Goal: Task Accomplishment & Management: Complete application form

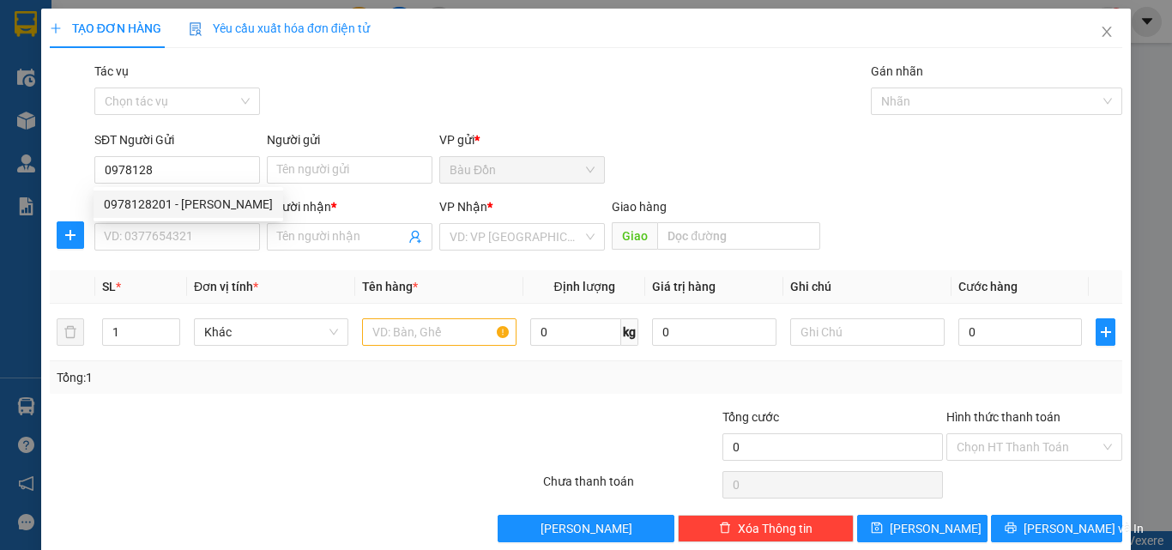
click at [233, 202] on div "0978128201 - [PERSON_NAME]" at bounding box center [188, 204] width 169 height 19
type input "0978128201"
type input "DŨNG CHINH"
type input "0906921912"
type input "TRÀ MI"
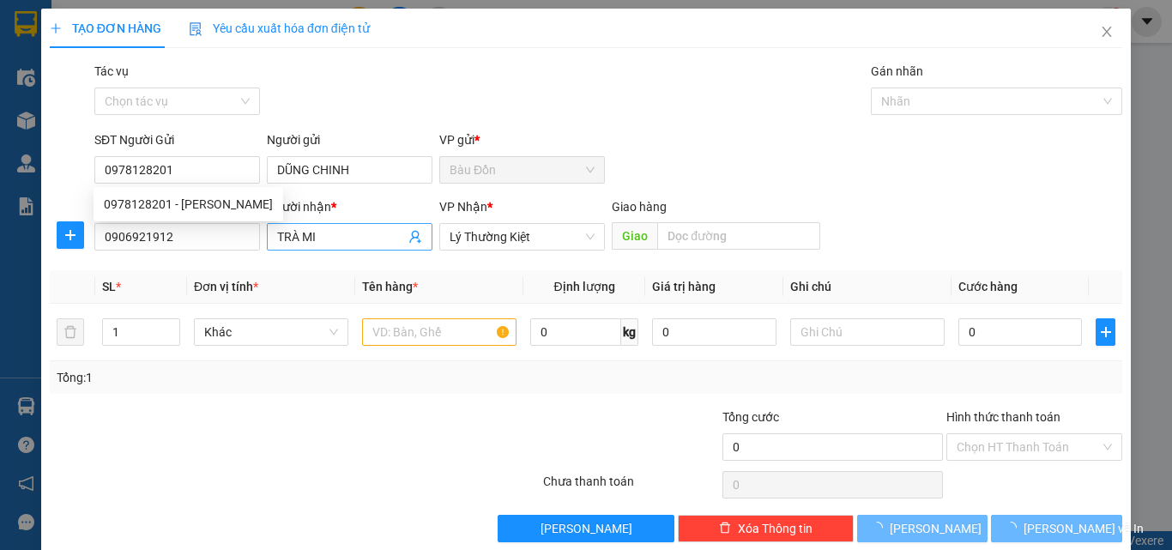
type input "30.000"
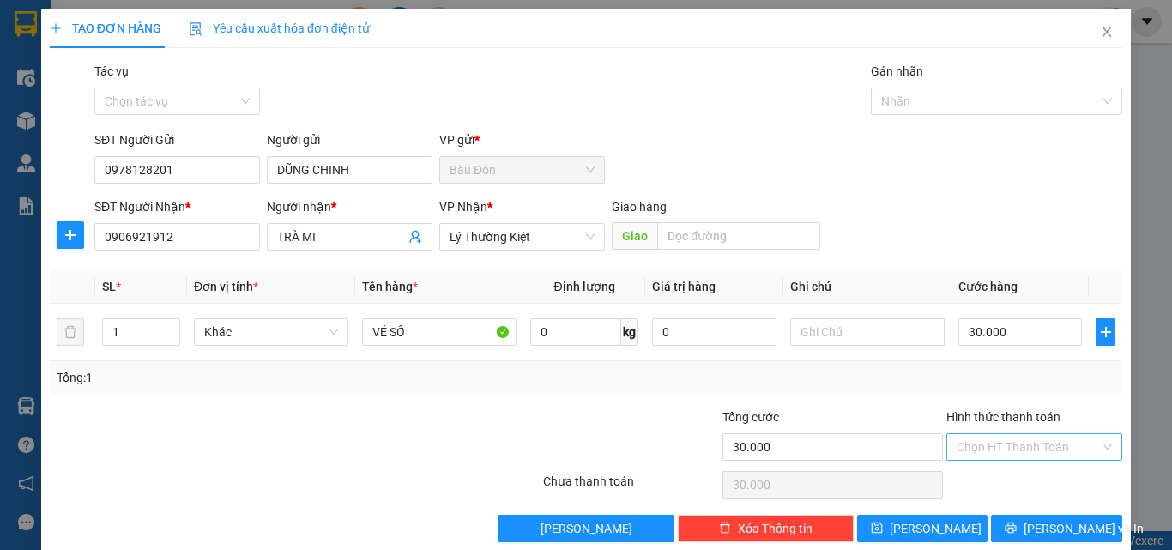
type input "0978128201"
click at [981, 444] on input "Hình thức thanh toán" at bounding box center [1028, 447] width 143 height 26
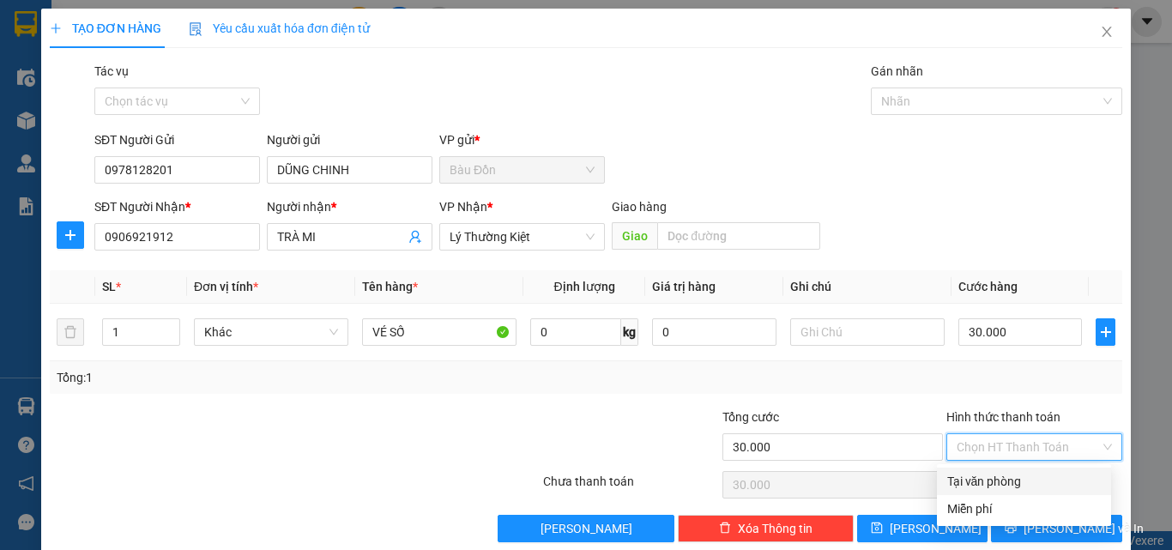
click at [994, 479] on div "Tại văn phòng" at bounding box center [1024, 481] width 154 height 19
type input "0"
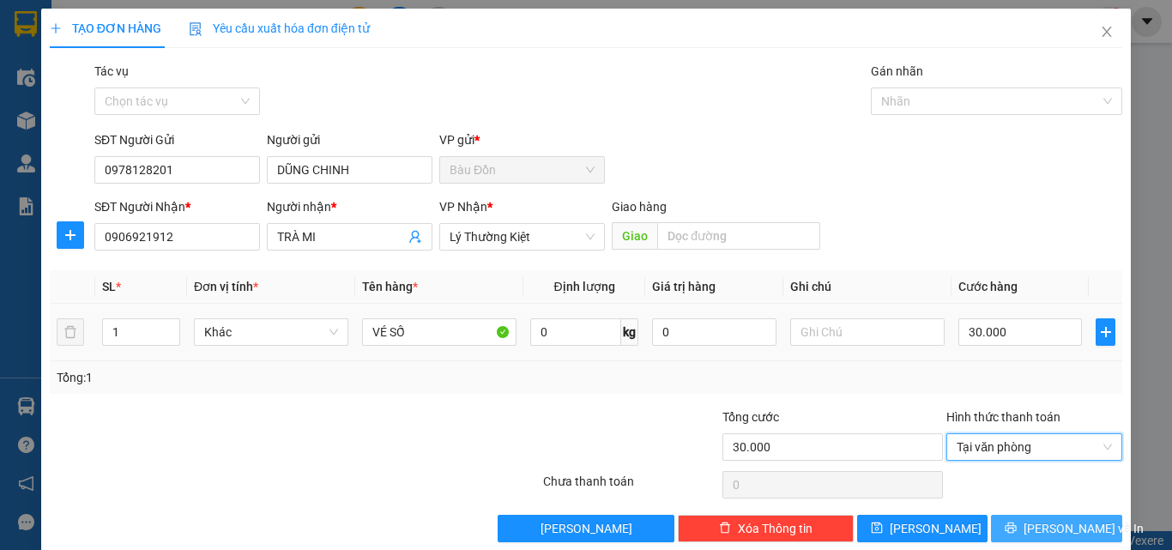
click at [1017, 527] on icon "printer" at bounding box center [1011, 528] width 12 height 12
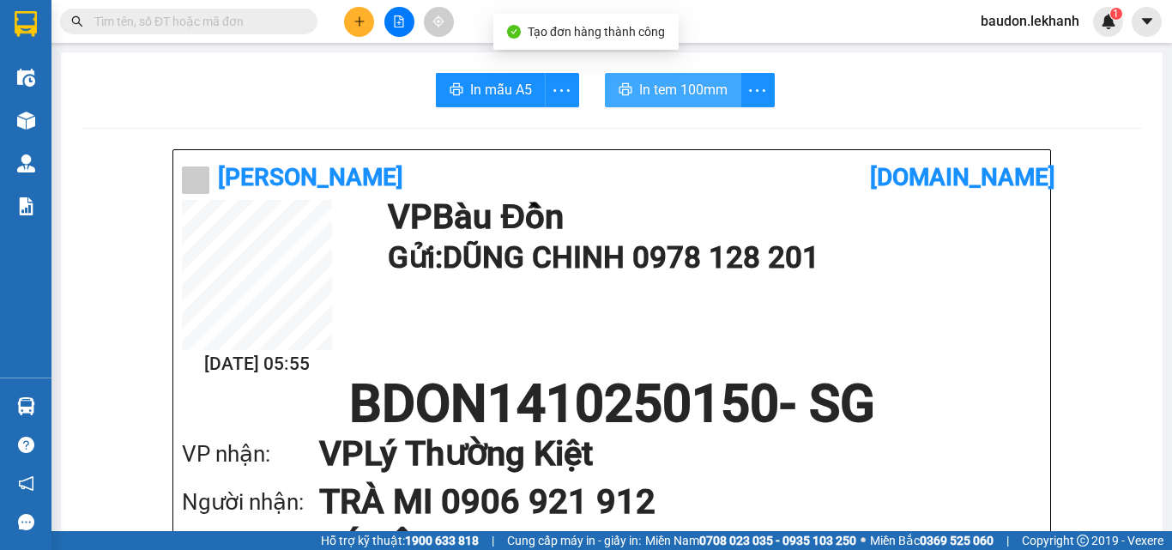
click at [670, 95] on span "In tem 100mm" at bounding box center [683, 89] width 88 height 21
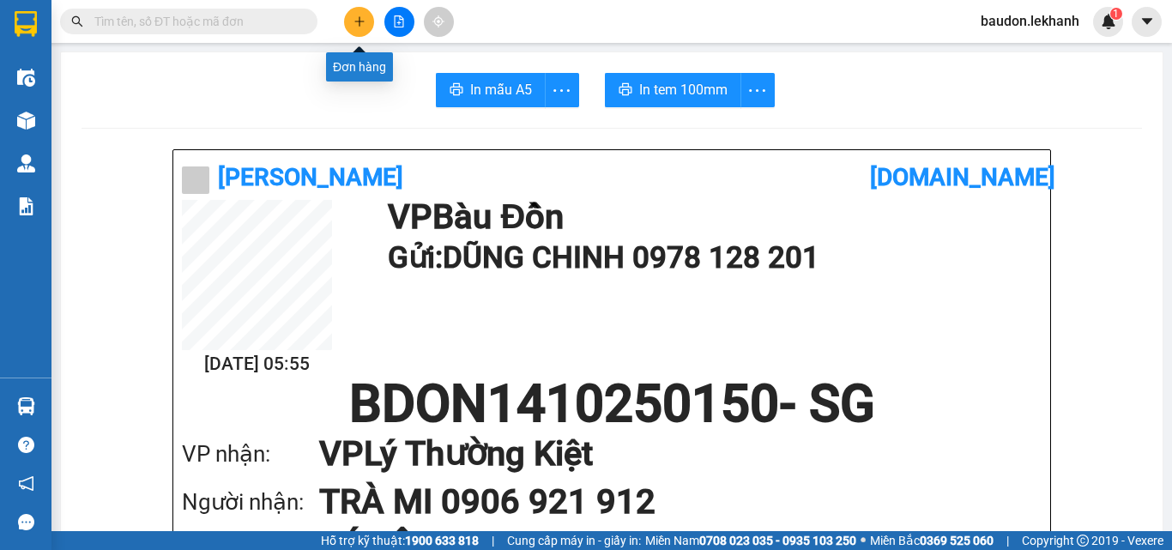
click at [363, 24] on icon "plus" at bounding box center [359, 21] width 12 height 12
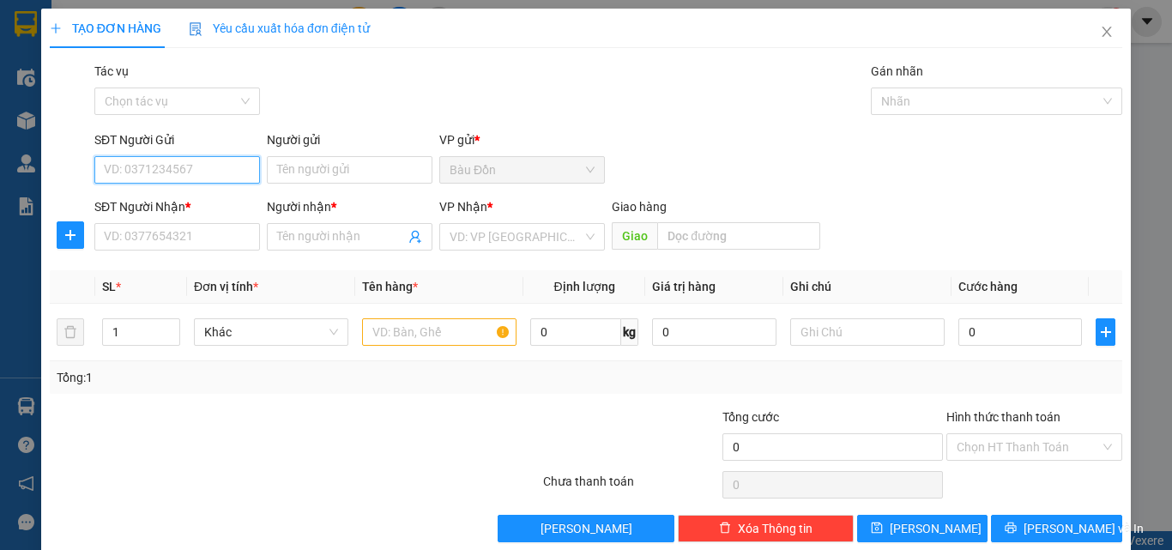
type input "0"
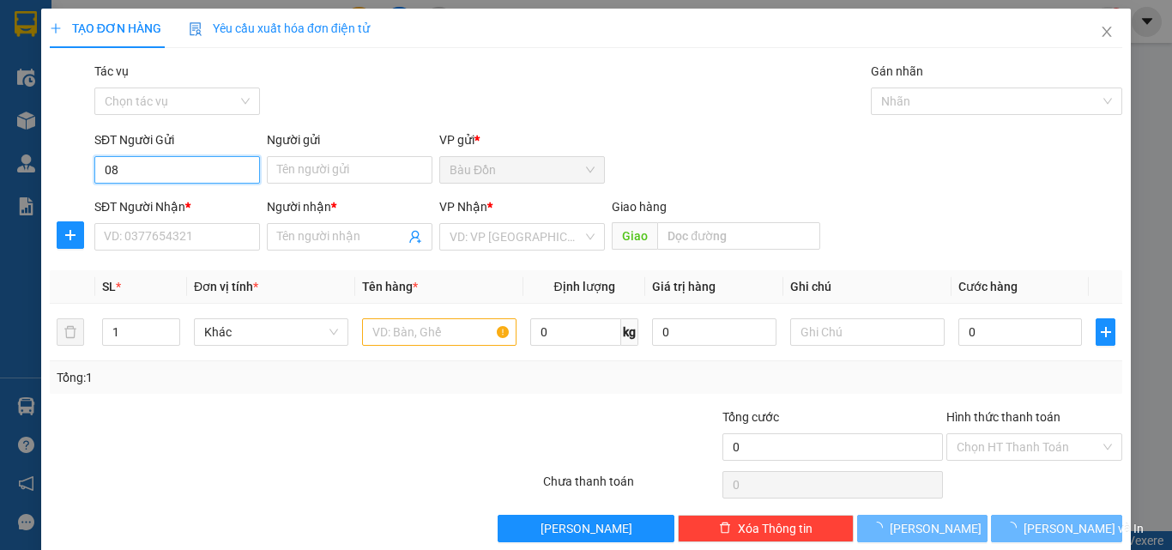
type input "0"
type input "084"
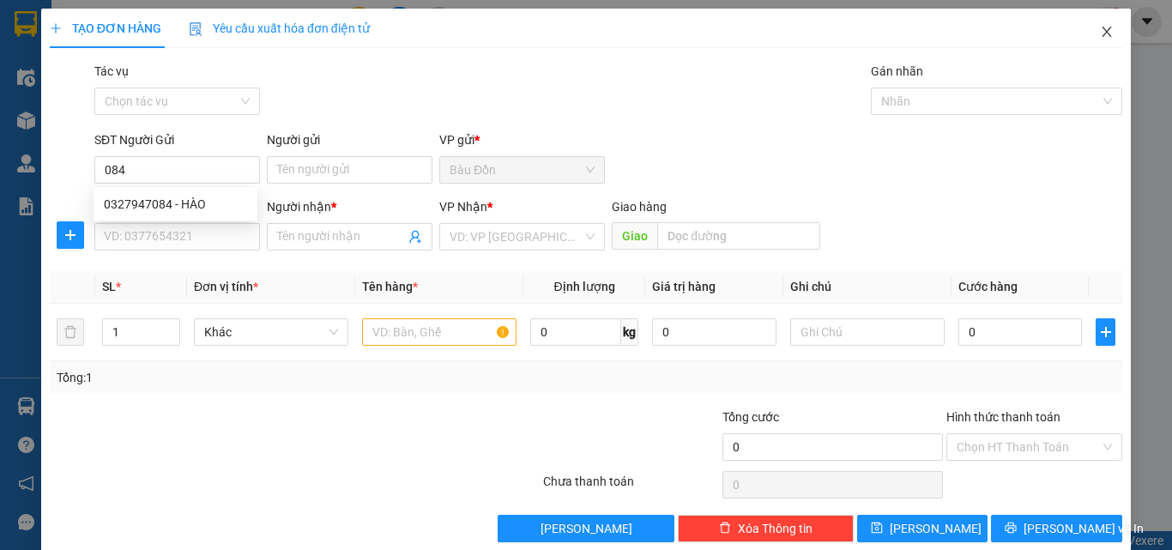
click at [1100, 28] on icon "close" at bounding box center [1107, 32] width 14 height 14
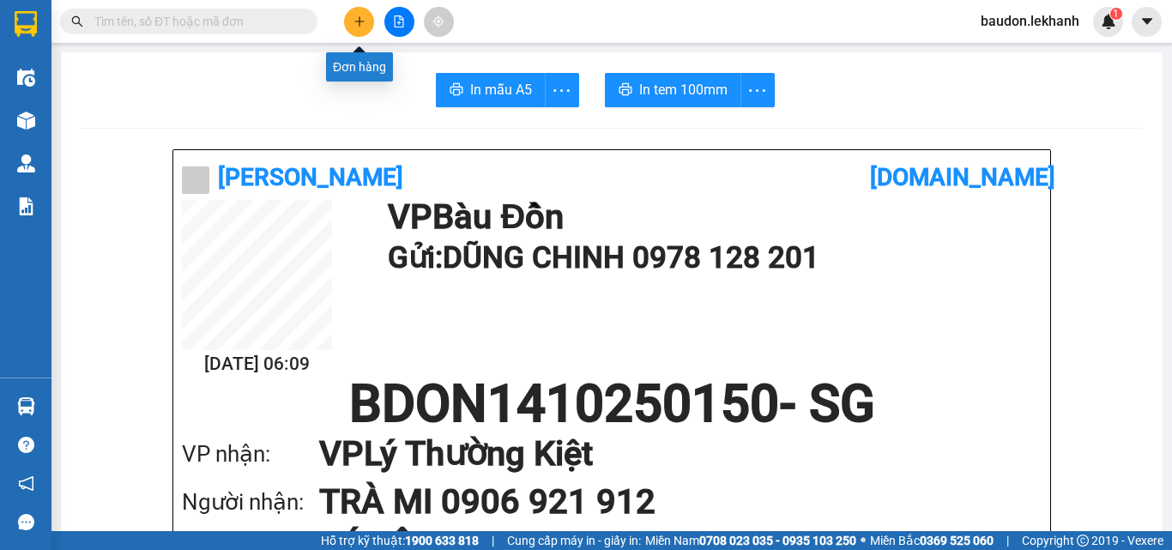
click at [354, 27] on icon "plus" at bounding box center [359, 21] width 12 height 12
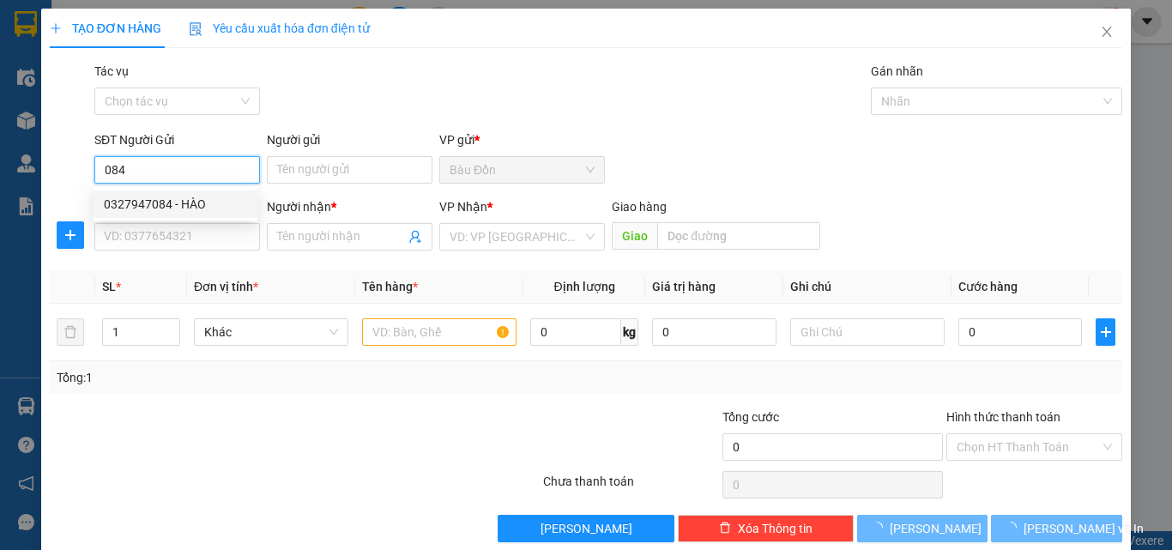
click at [150, 208] on div "0327947084 - HÀO" at bounding box center [175, 204] width 143 height 19
type input "0327947084"
type input "HÀO"
type input "0918551778"
type input "A HẢI"
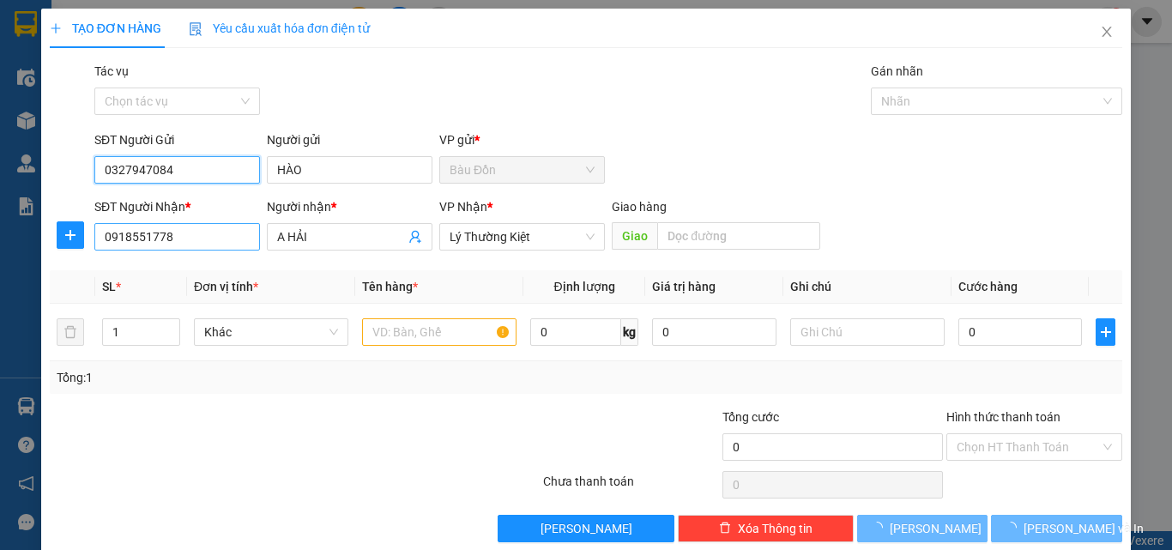
type input "0327947084"
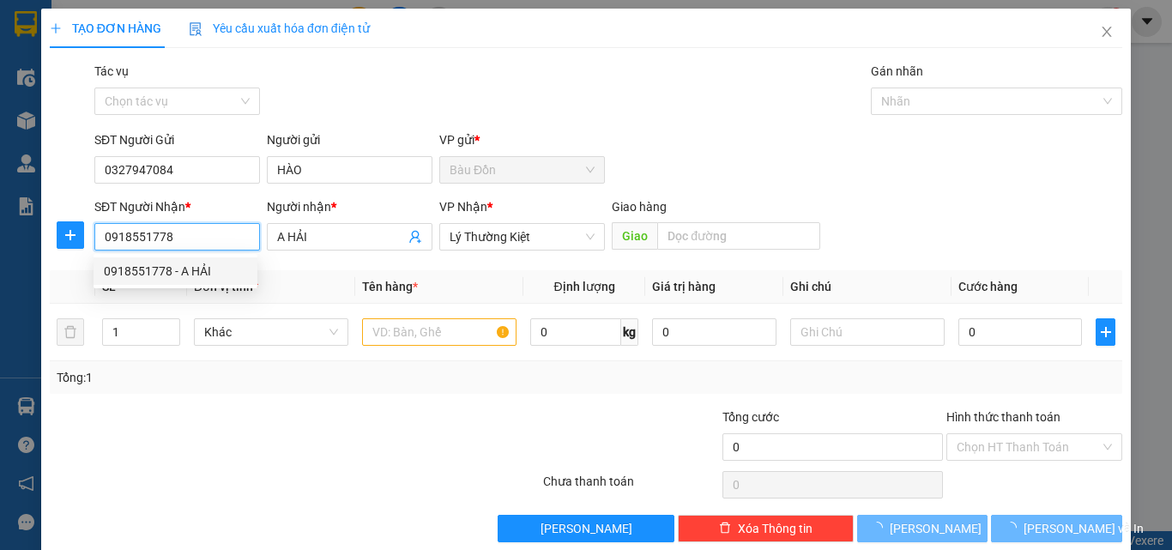
drag, startPoint x: 192, startPoint y: 238, endPoint x: 2, endPoint y: 199, distance: 194.3
click at [14, 232] on div "TẠO ĐƠN HÀNG Yêu cầu xuất hóa đơn điện tử Transit Pickup Surcharge Ids Transit …" at bounding box center [586, 275] width 1172 height 550
type input "30.000"
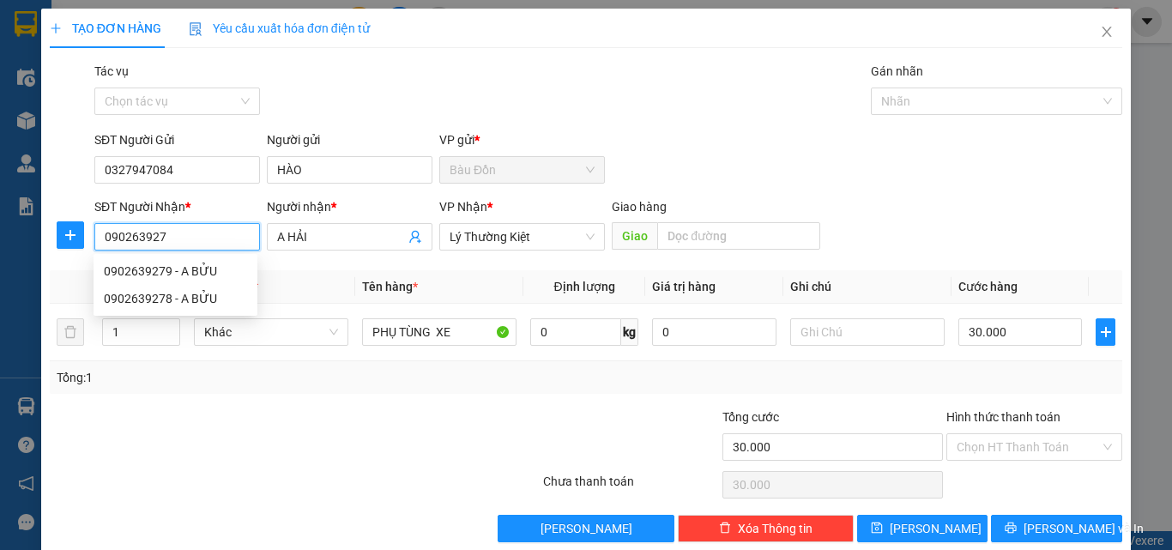
type input "0902639278"
click at [161, 270] on div "0902639278 - A BỬU" at bounding box center [175, 271] width 143 height 19
type input "A BỬU"
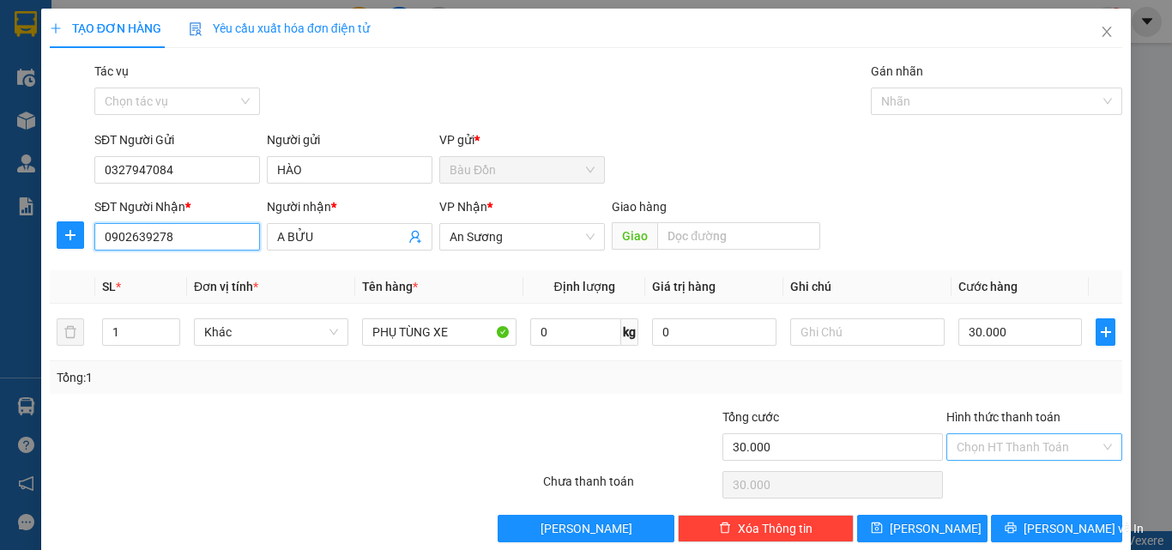
type input "0902639278"
click at [1023, 443] on input "Hình thức thanh toán" at bounding box center [1028, 447] width 143 height 26
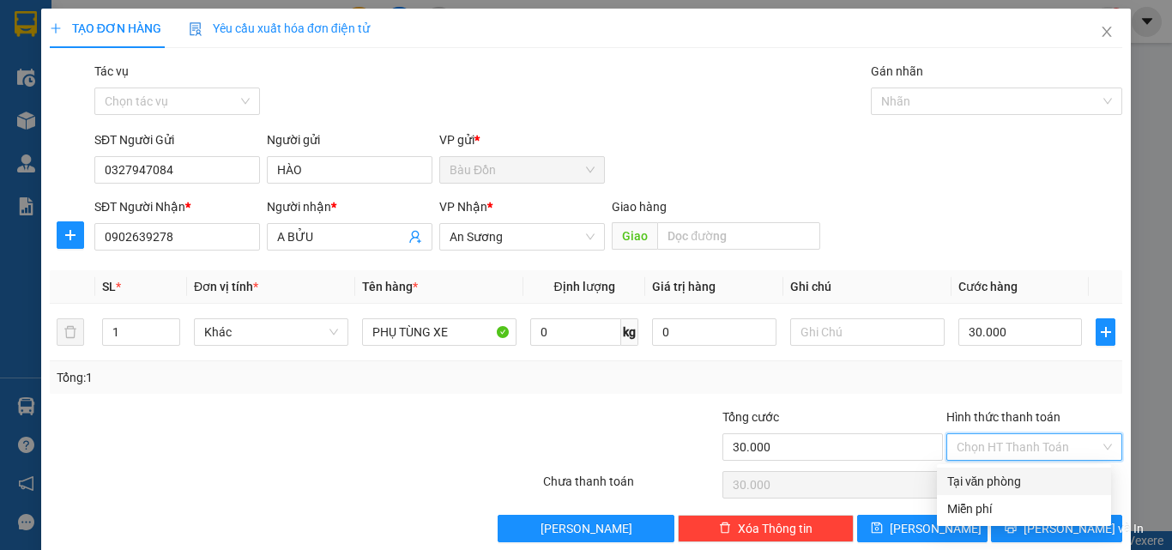
drag, startPoint x: 1011, startPoint y: 478, endPoint x: 999, endPoint y: 514, distance: 38.0
click at [1012, 480] on div "Tại văn phòng" at bounding box center [1024, 481] width 154 height 19
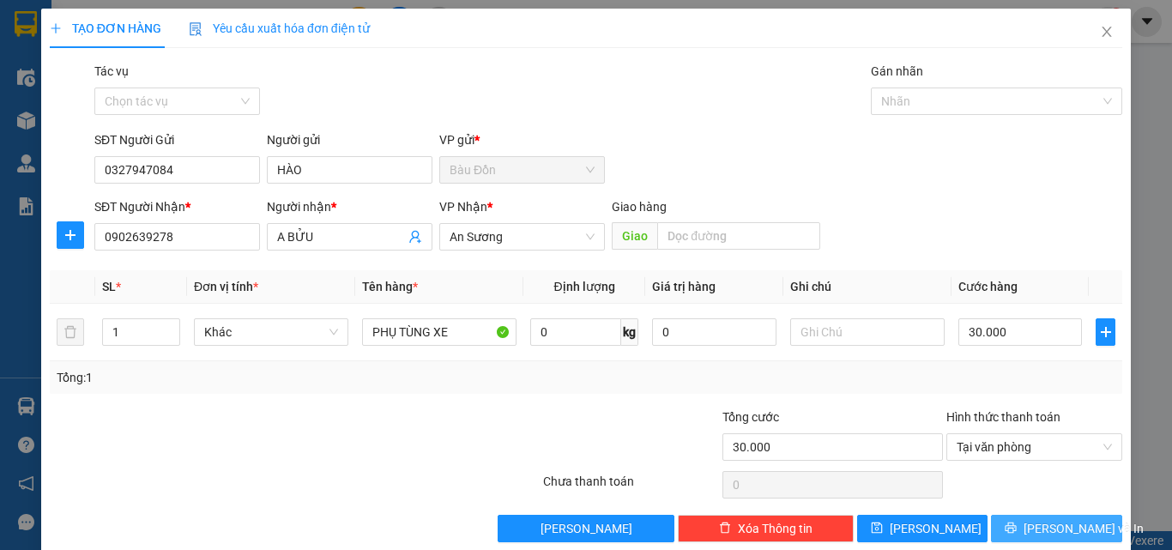
click at [1016, 534] on icon "printer" at bounding box center [1011, 528] width 12 height 12
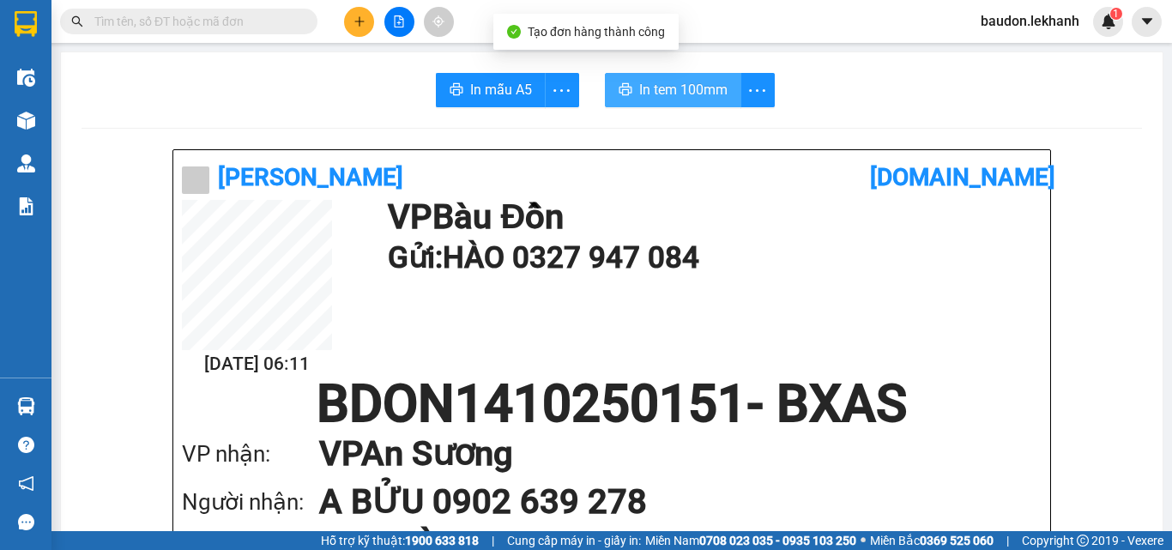
click at [649, 82] on span "In tem 100mm" at bounding box center [683, 89] width 88 height 21
